Goal: Transaction & Acquisition: Purchase product/service

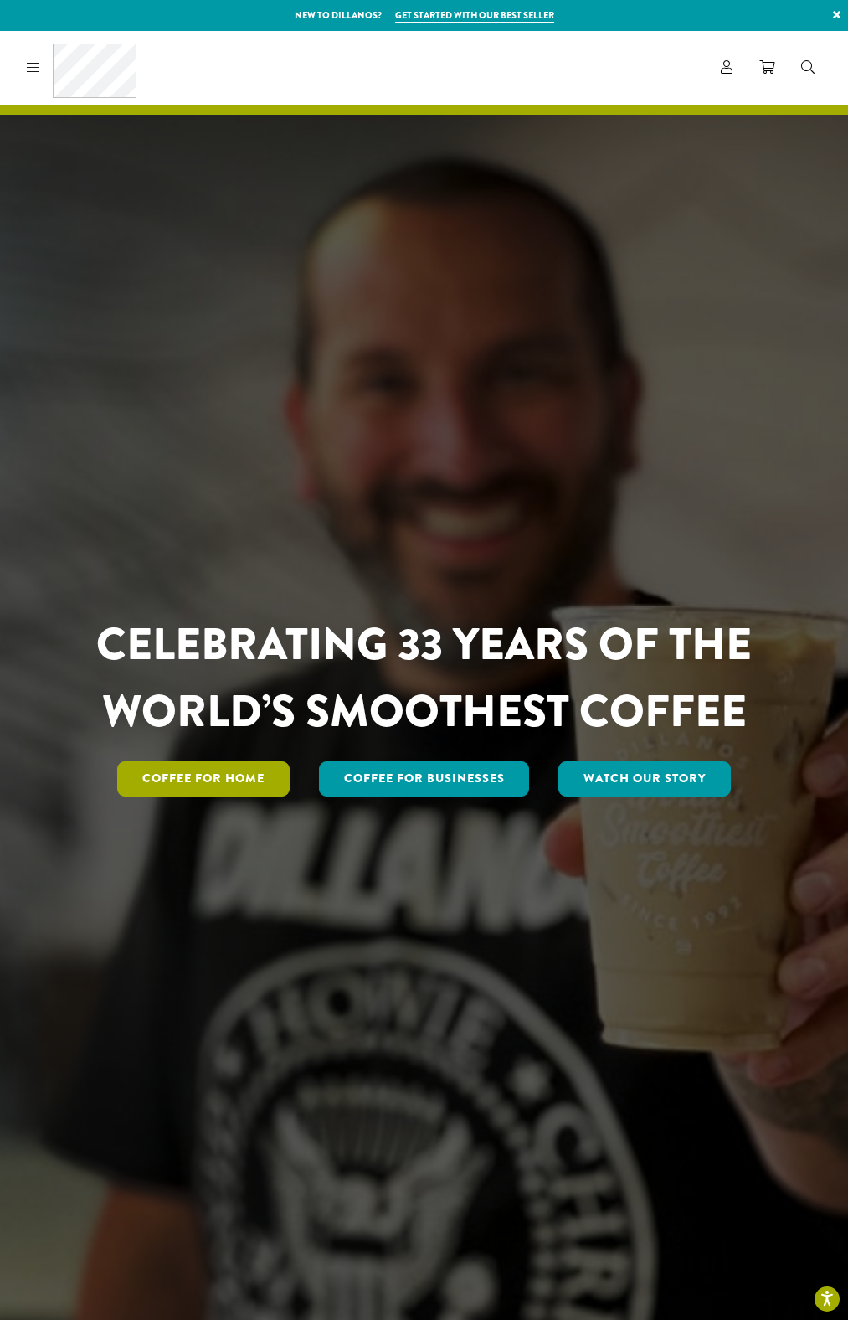
click at [215, 779] on span "Coffee for Home" at bounding box center [203, 779] width 122 height 18
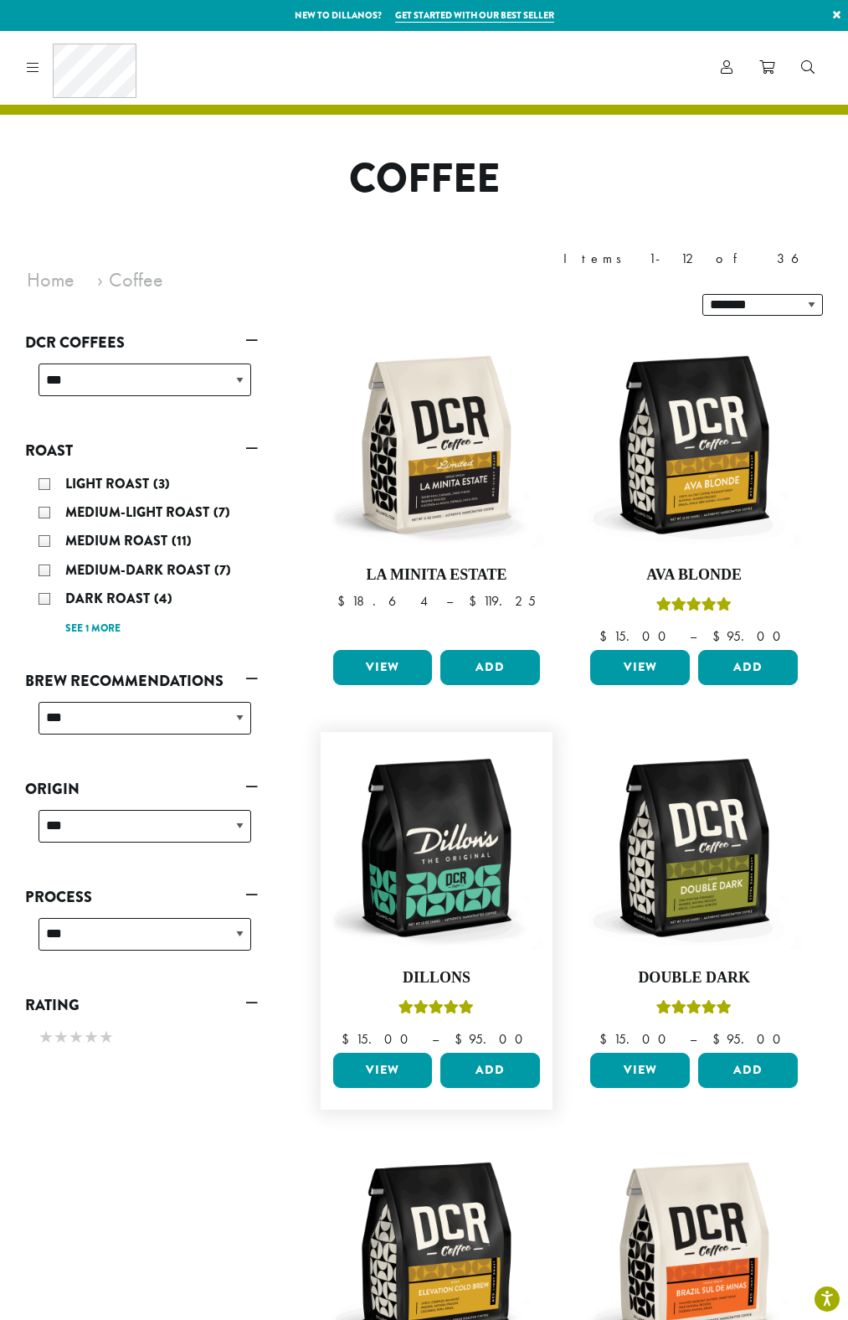
click at [383, 1061] on span "View" at bounding box center [383, 1070] width 34 height 18
click at [640, 658] on span "View" at bounding box center [641, 667] width 34 height 18
